Goal: Task Accomplishment & Management: Manage account settings

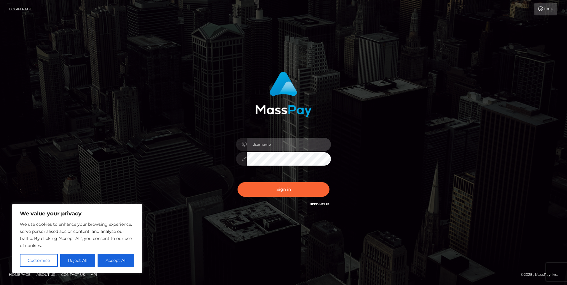
click at [289, 150] on input "text" at bounding box center [289, 144] width 84 height 13
click at [290, 135] on div at bounding box center [284, 155] width 104 height 45
click at [300, 145] on input "text" at bounding box center [289, 144] width 84 height 13
type input "[EMAIL_ADDRESS][DOMAIN_NAME]"
click at [238, 182] on button "Sign in" at bounding box center [284, 189] width 92 height 15
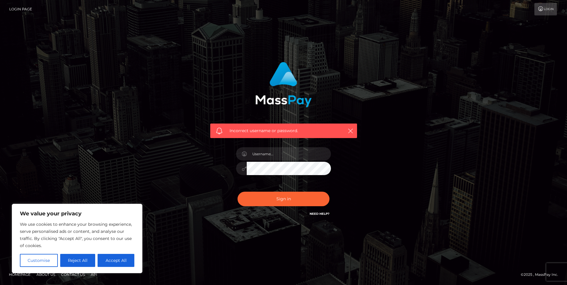
drag, startPoint x: 224, startPoint y: 130, endPoint x: 213, endPoint y: 96, distance: 35.5
